Goal: Task Accomplishment & Management: Use online tool/utility

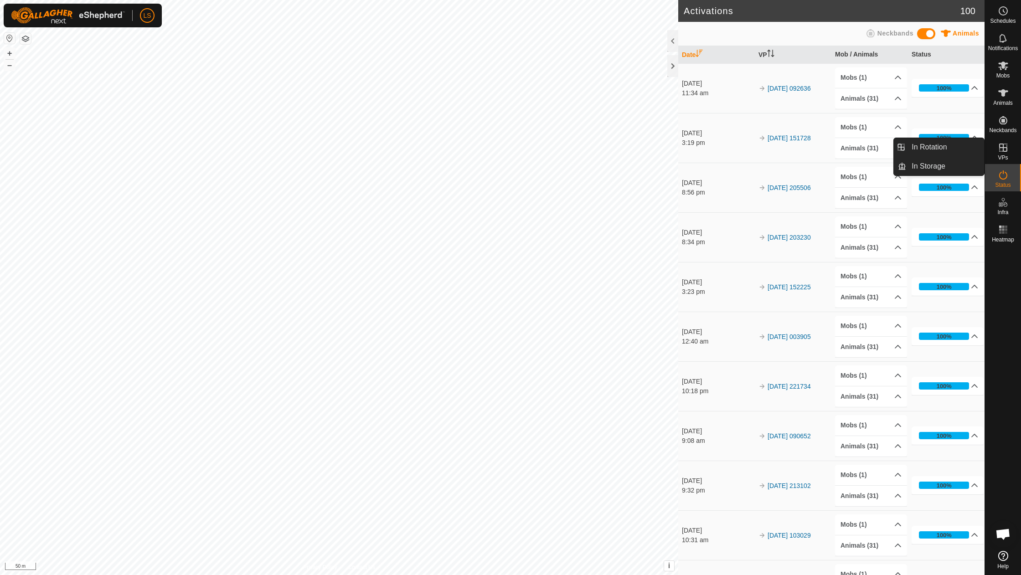
click at [1006, 148] on icon at bounding box center [1003, 147] width 11 height 11
click at [937, 151] on link "In Rotation" at bounding box center [945, 147] width 78 height 18
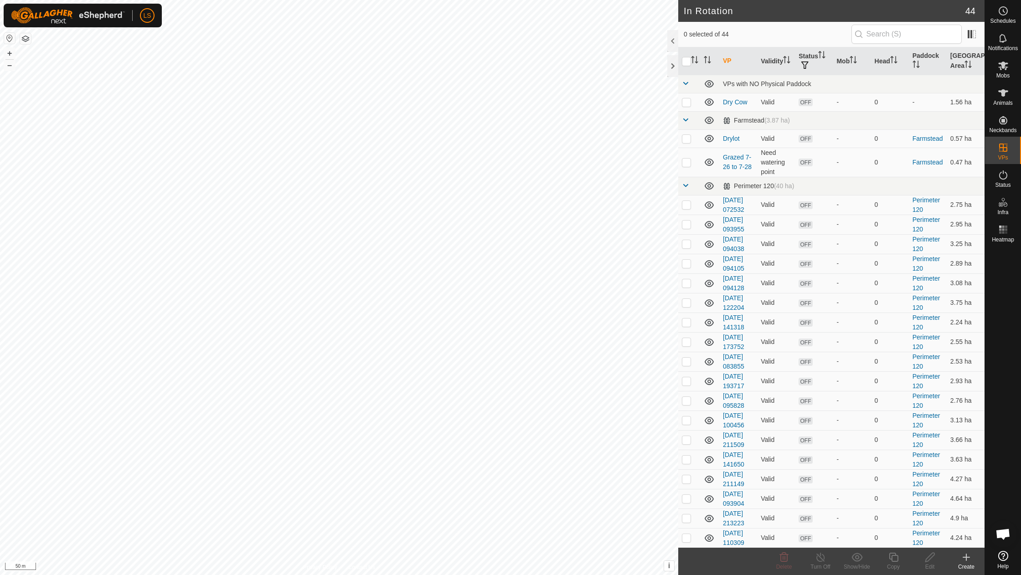
click at [967, 556] on icon at bounding box center [966, 557] width 11 height 11
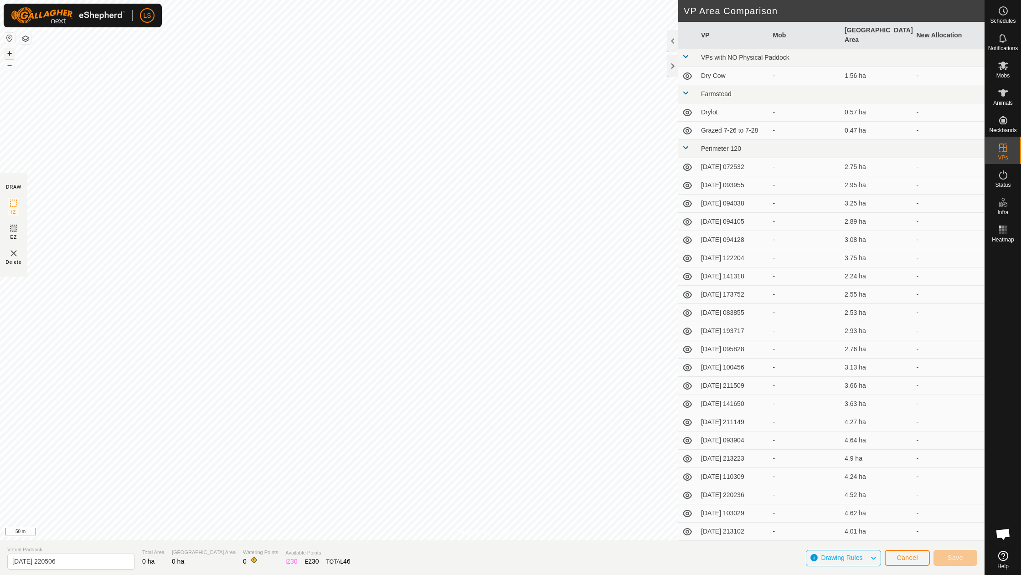
click at [10, 53] on button "+" at bounding box center [9, 53] width 11 height 11
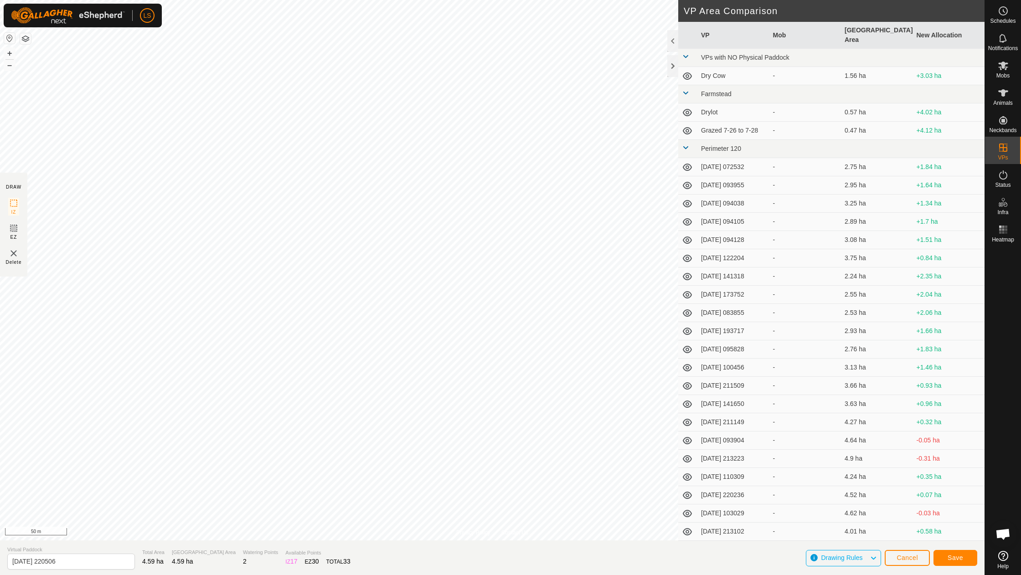
click at [965, 560] on button "Save" at bounding box center [956, 558] width 44 height 16
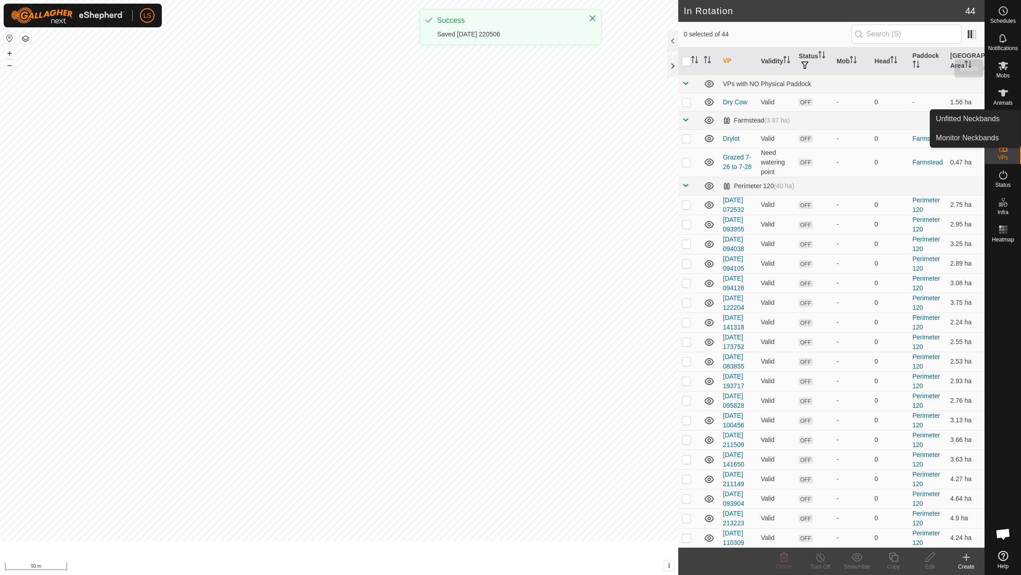
click at [1000, 64] on icon at bounding box center [1003, 65] width 11 height 11
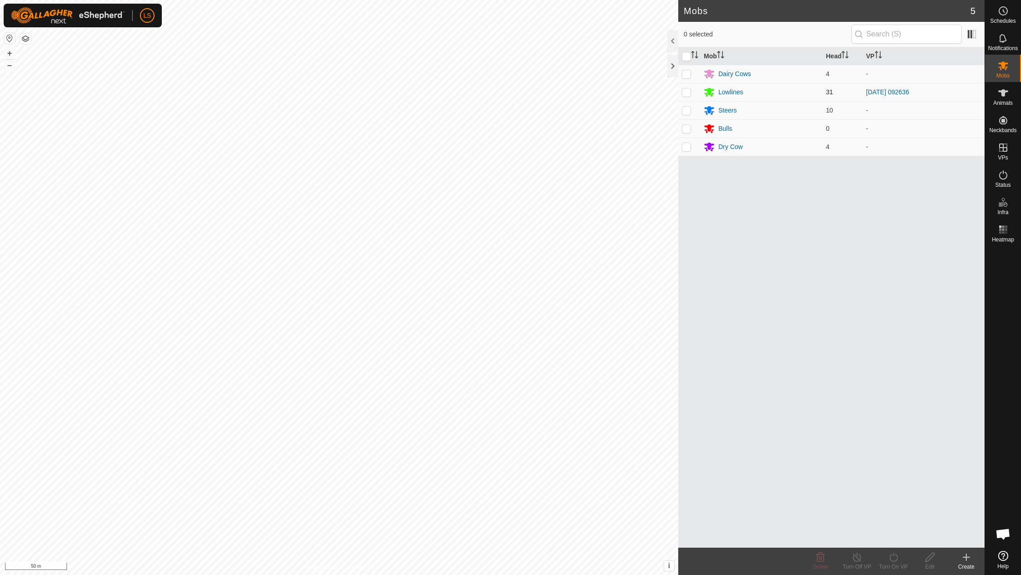
click at [688, 90] on p-checkbox at bounding box center [686, 91] width 9 height 7
checkbox input "true"
click at [895, 560] on icon at bounding box center [893, 557] width 11 height 11
click at [897, 540] on link "Now" at bounding box center [921, 537] width 90 height 18
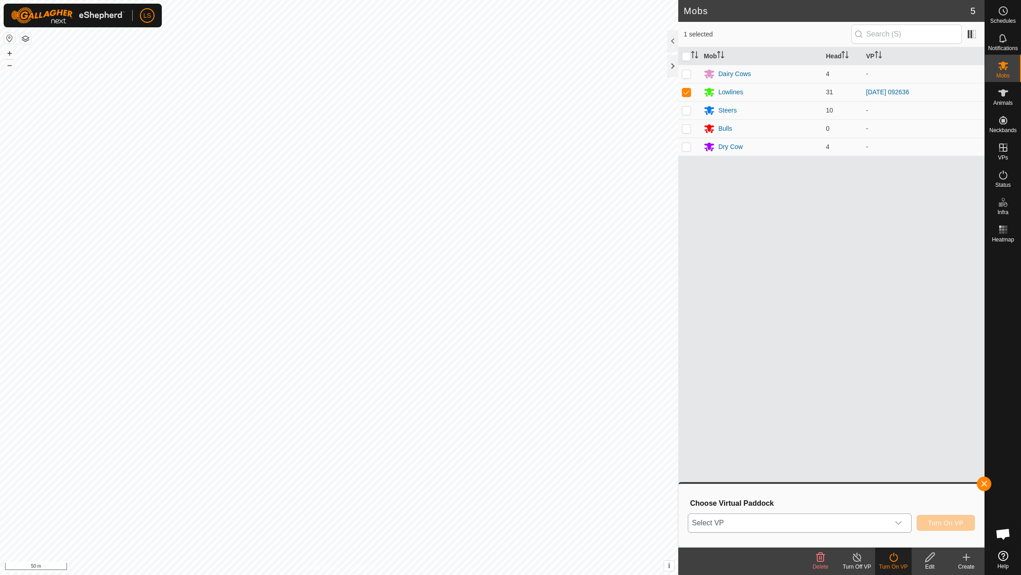
click at [894, 522] on div "dropdown trigger" at bounding box center [899, 523] width 18 height 18
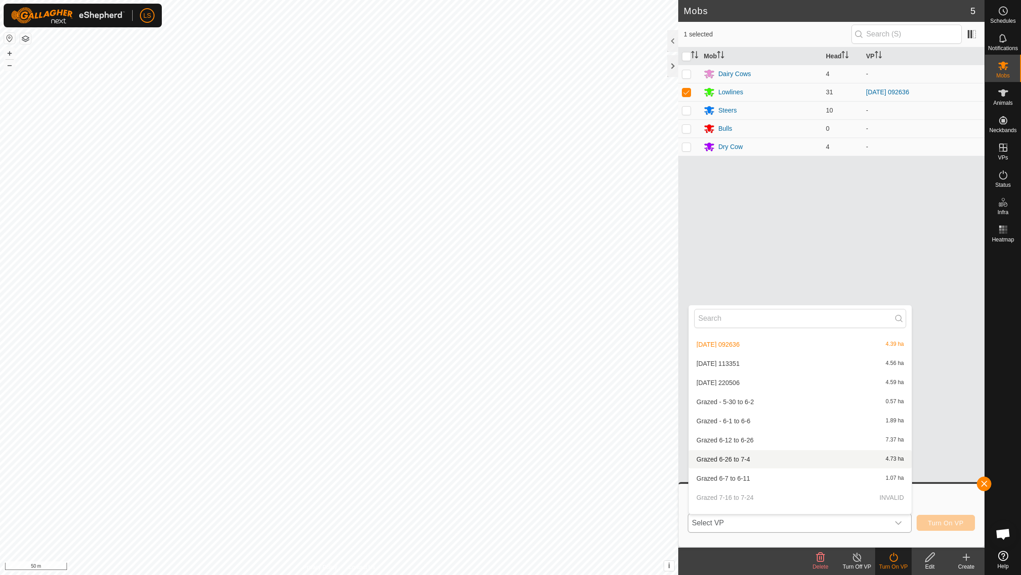
scroll to position [669, 0]
click at [746, 378] on li "[DATE] [DATE] 4.59 ha" at bounding box center [800, 386] width 223 height 18
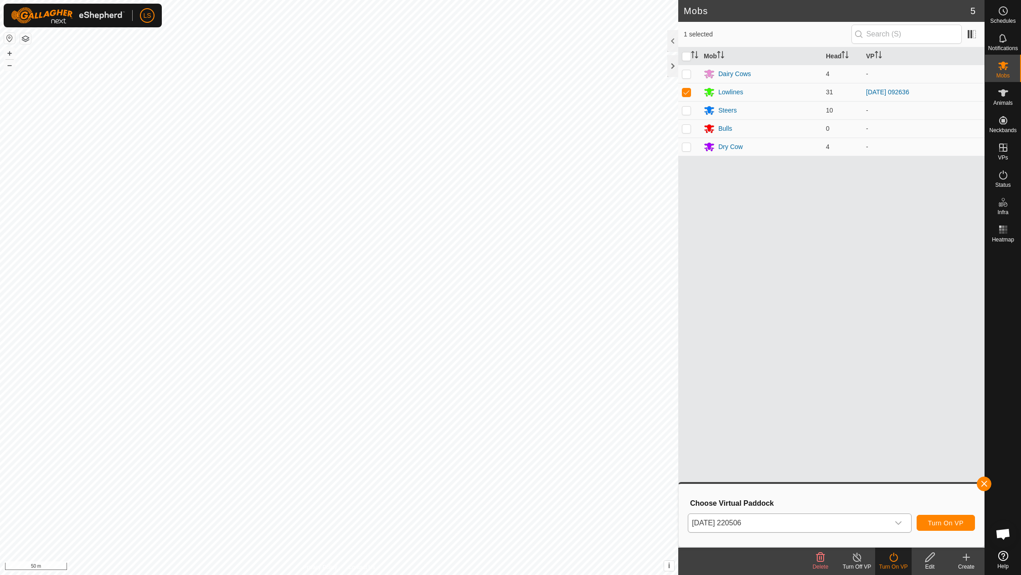
click at [936, 519] on button "Turn On VP" at bounding box center [946, 523] width 58 height 16
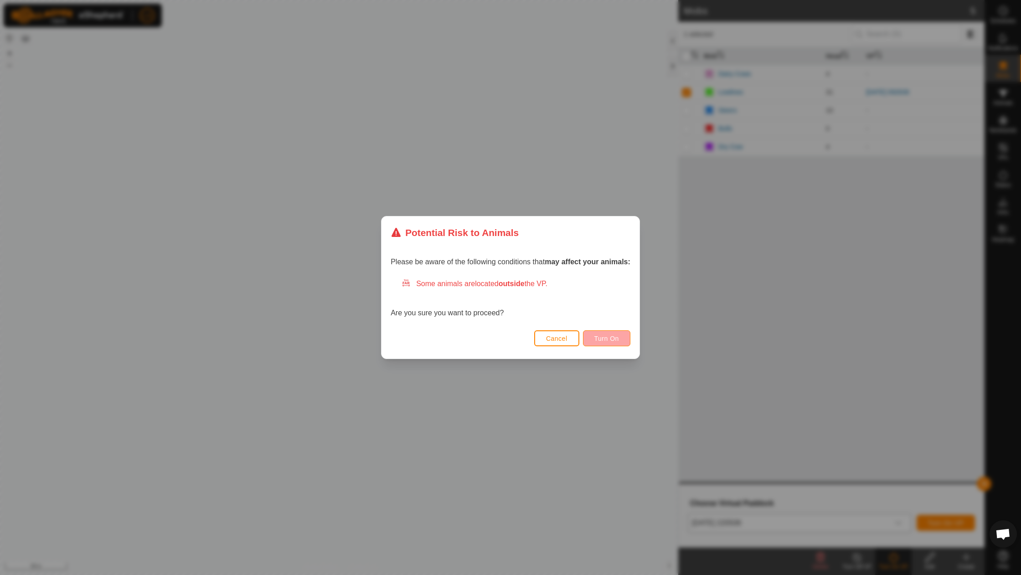
click at [608, 338] on span "Turn On" at bounding box center [607, 338] width 25 height 7
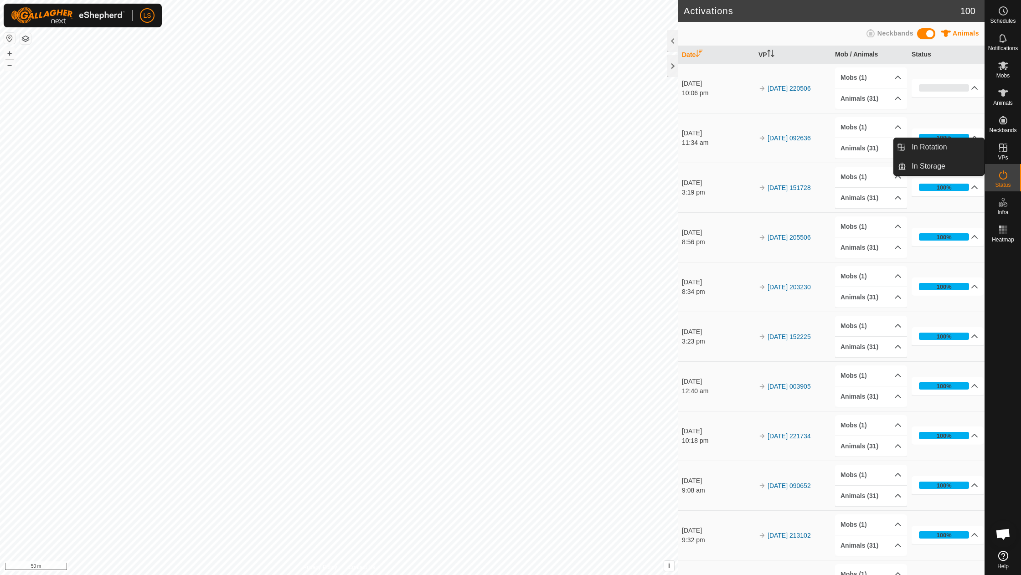
click at [1004, 151] on icon at bounding box center [1003, 148] width 8 height 8
click at [932, 146] on link "In Rotation" at bounding box center [945, 147] width 78 height 18
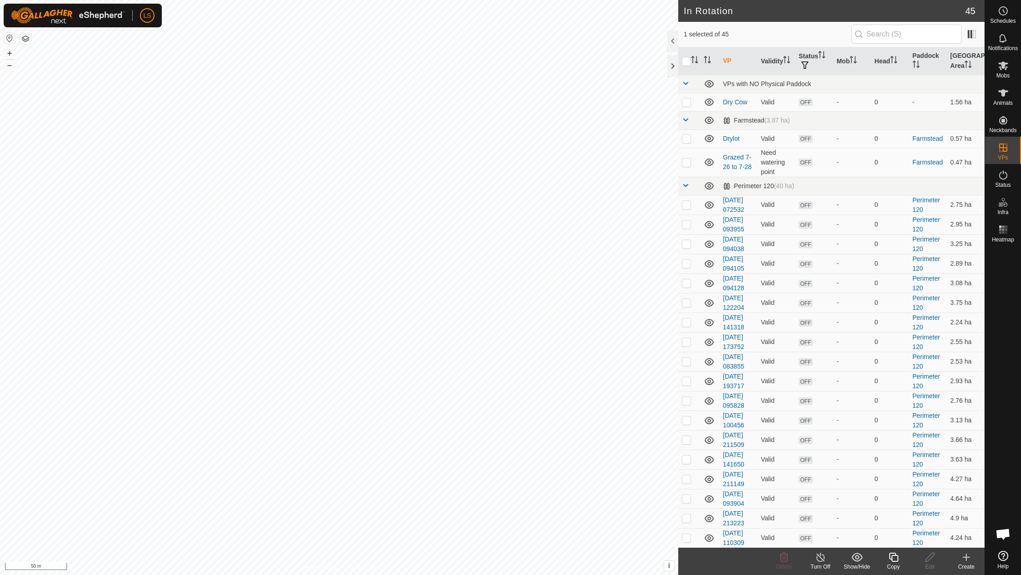
click at [959, 560] on create-svg-icon at bounding box center [966, 557] width 36 height 11
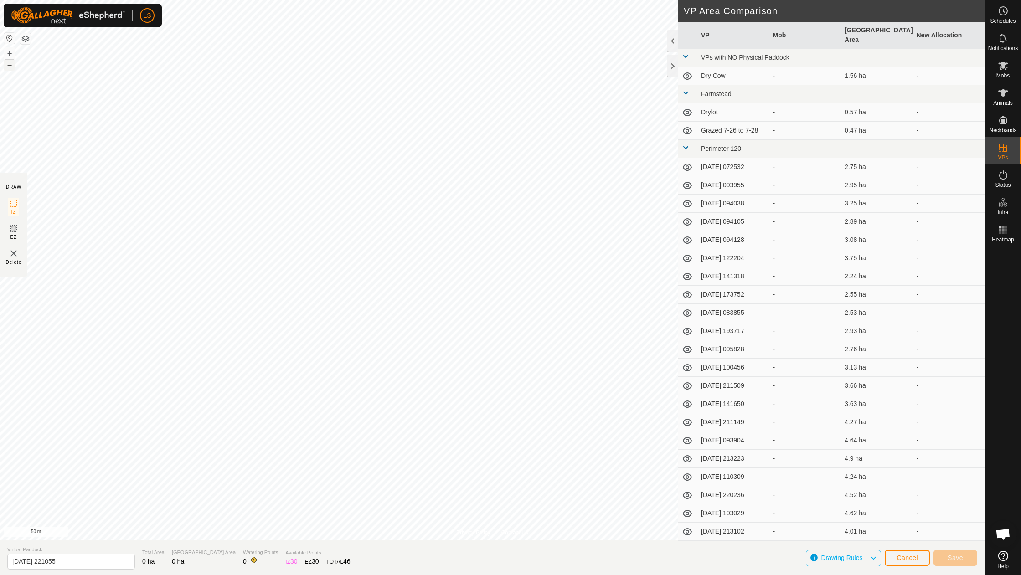
click at [9, 64] on button "–" at bounding box center [9, 65] width 11 height 11
click at [900, 560] on span "Cancel" at bounding box center [907, 557] width 21 height 7
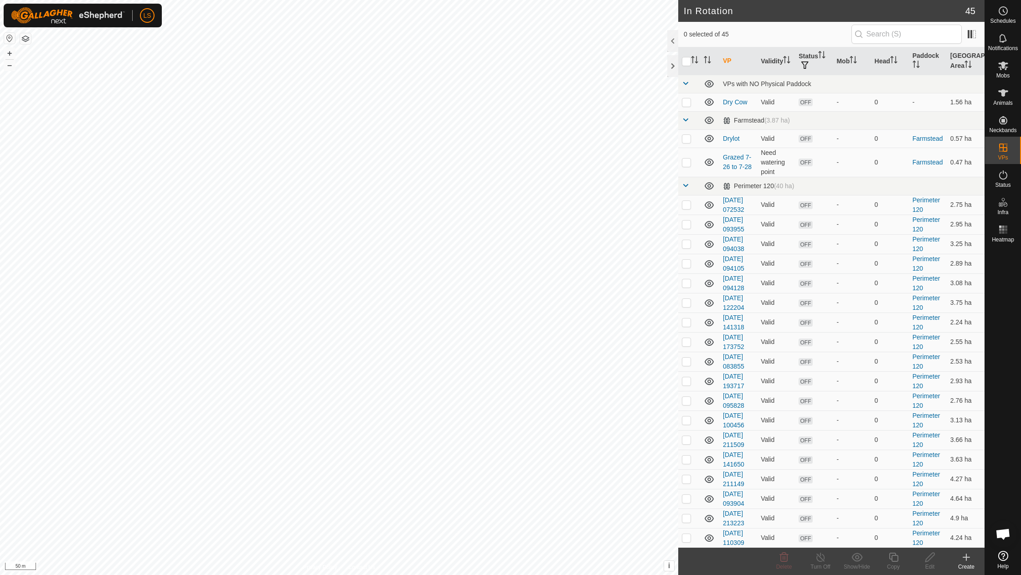
click at [967, 557] on icon at bounding box center [966, 557] width 11 height 11
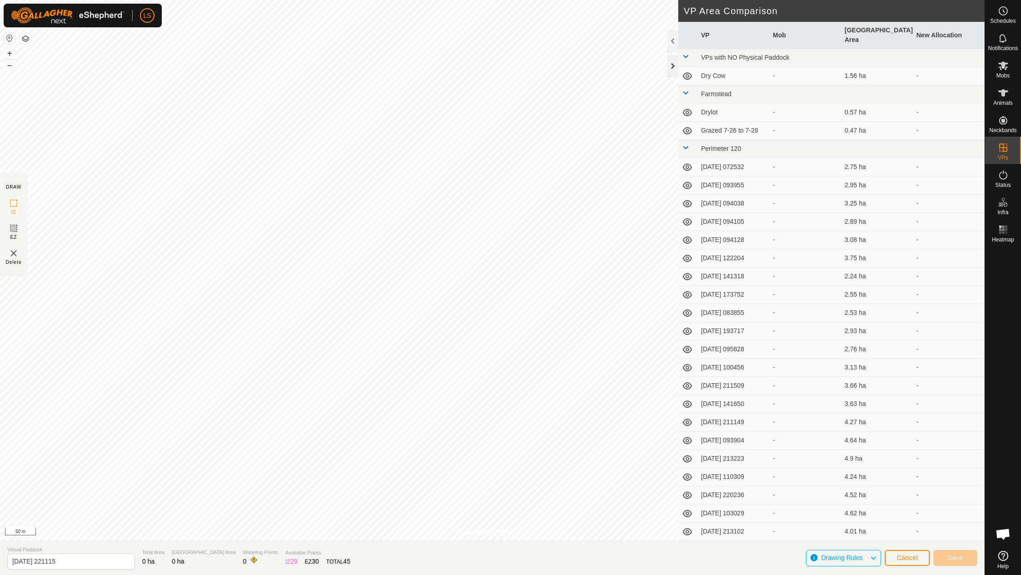
click at [670, 67] on div at bounding box center [672, 66] width 11 height 22
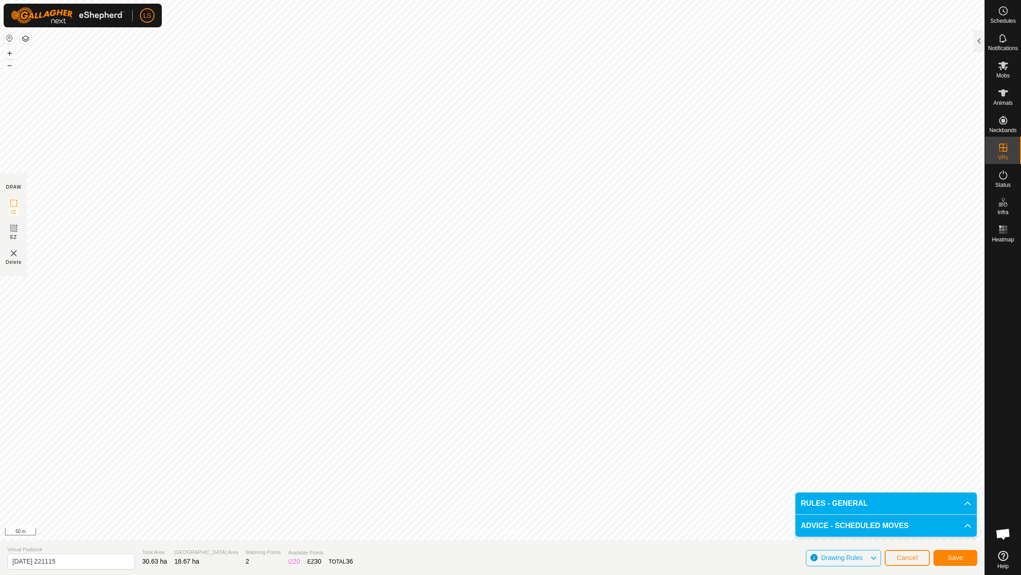
click at [952, 559] on span "Save" at bounding box center [956, 557] width 16 height 7
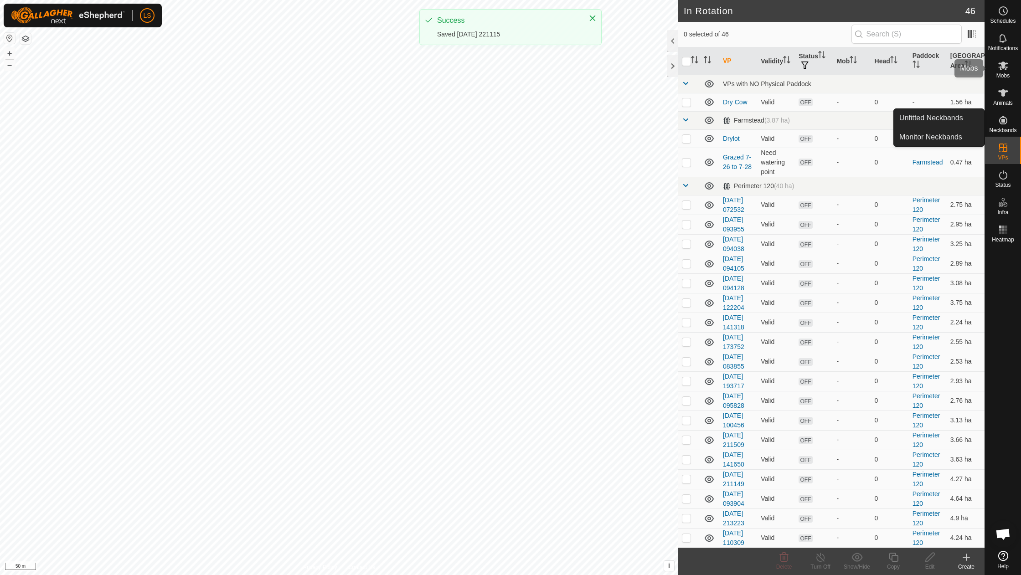
click at [999, 69] on icon at bounding box center [1003, 65] width 11 height 11
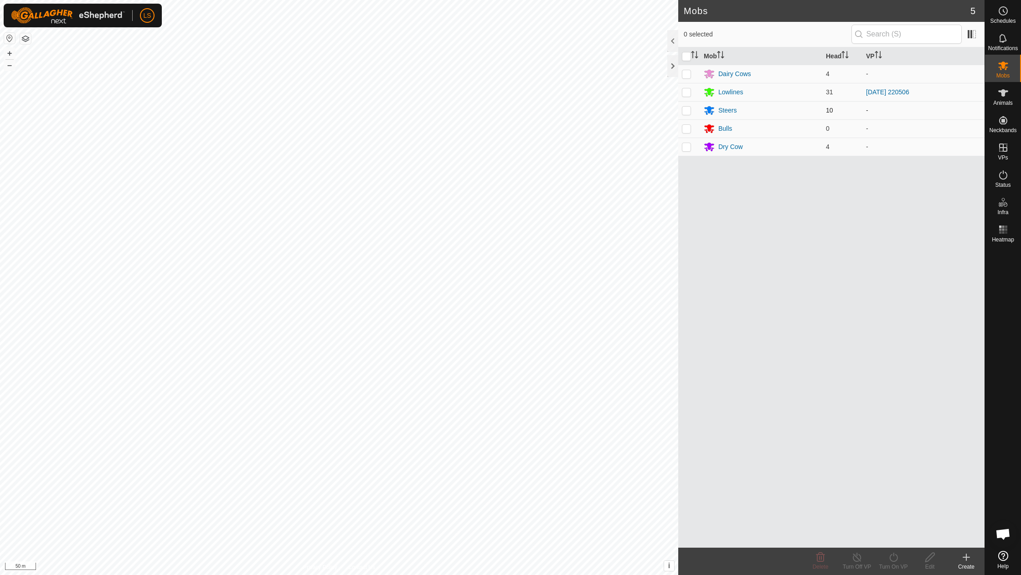
click at [686, 110] on p-checkbox at bounding box center [686, 110] width 9 height 7
checkbox input "true"
click at [893, 560] on icon at bounding box center [893, 557] width 11 height 11
click at [895, 542] on link "Now" at bounding box center [921, 537] width 90 height 18
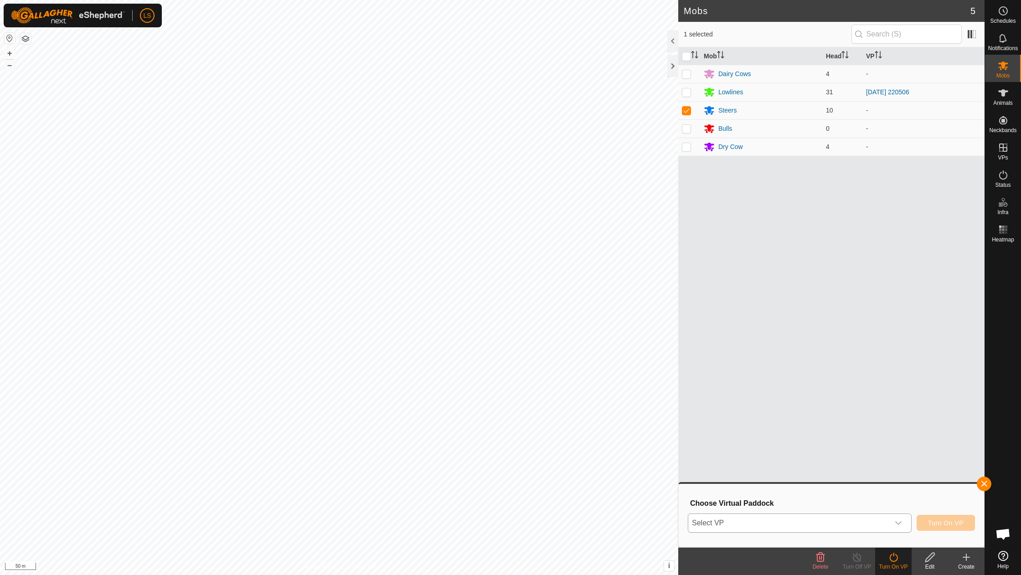
click at [755, 525] on span "Select VP" at bounding box center [788, 523] width 201 height 18
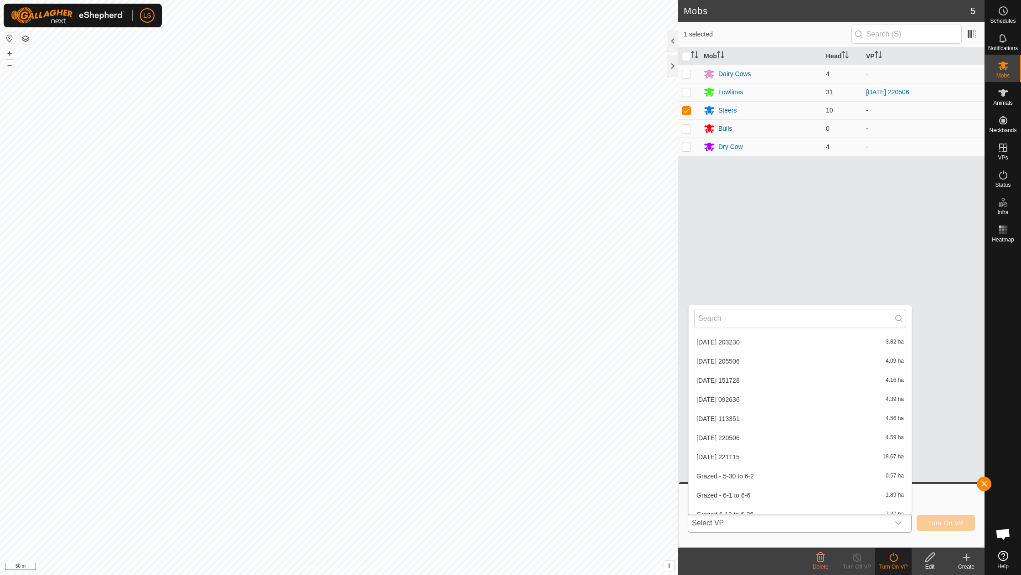
scroll to position [614, 0]
click at [734, 451] on li "[DATE] 221115 18.67 ha" at bounding box center [800, 460] width 223 height 18
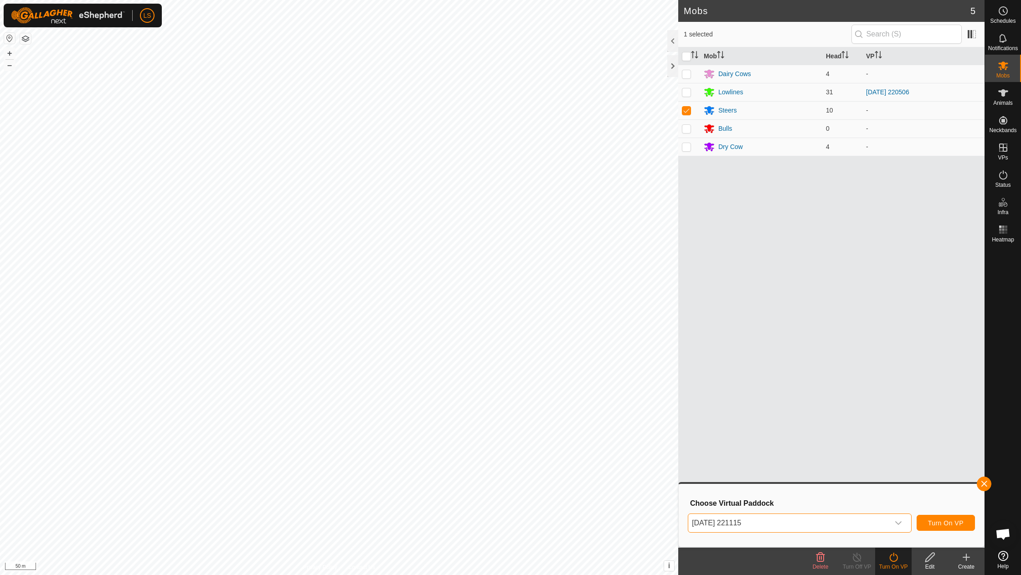
click at [946, 522] on span "Turn On VP" at bounding box center [946, 523] width 36 height 7
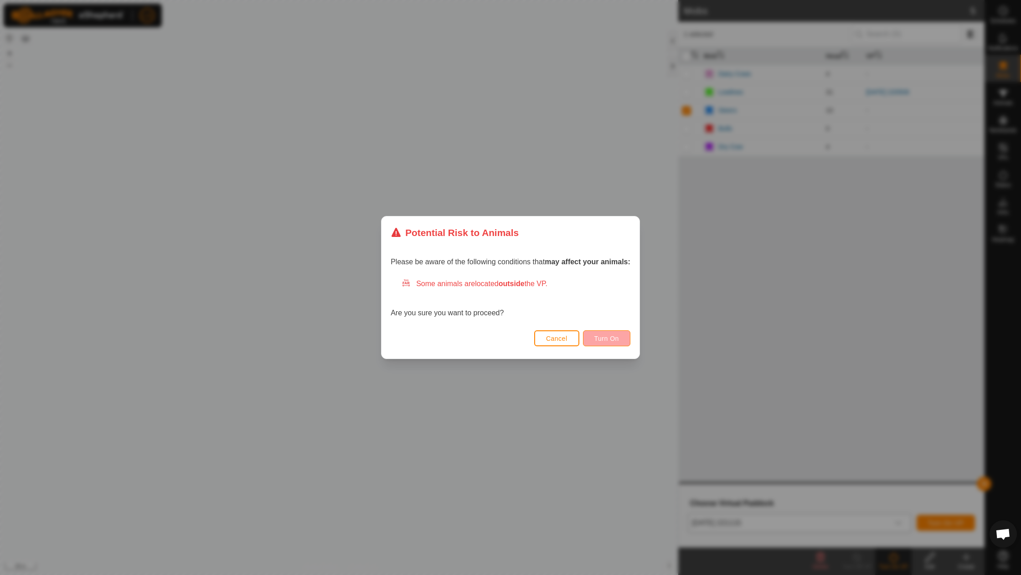
click at [597, 341] on span "Turn On" at bounding box center [607, 338] width 25 height 7
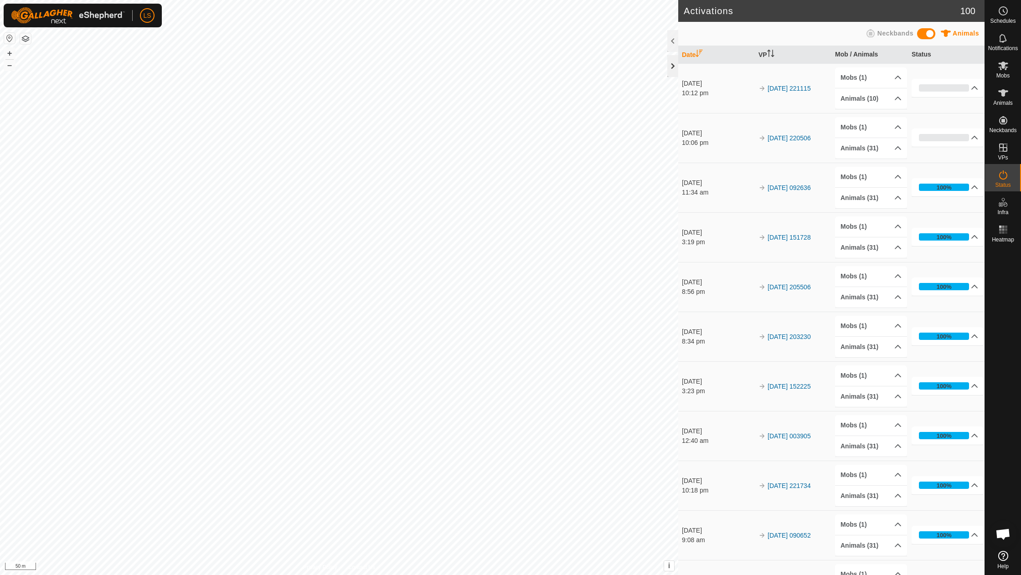
click at [672, 61] on div at bounding box center [672, 66] width 11 height 22
